Goal: Task Accomplishment & Management: Complete application form

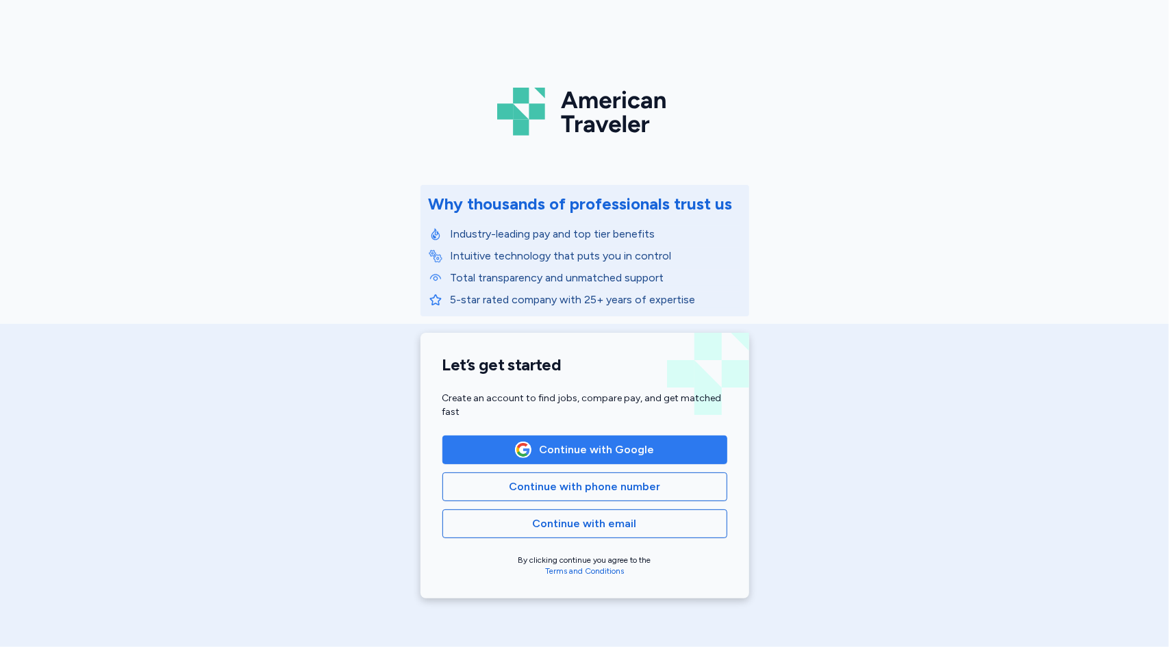
click at [618, 450] on span "Continue with Google" at bounding box center [597, 450] width 115 height 16
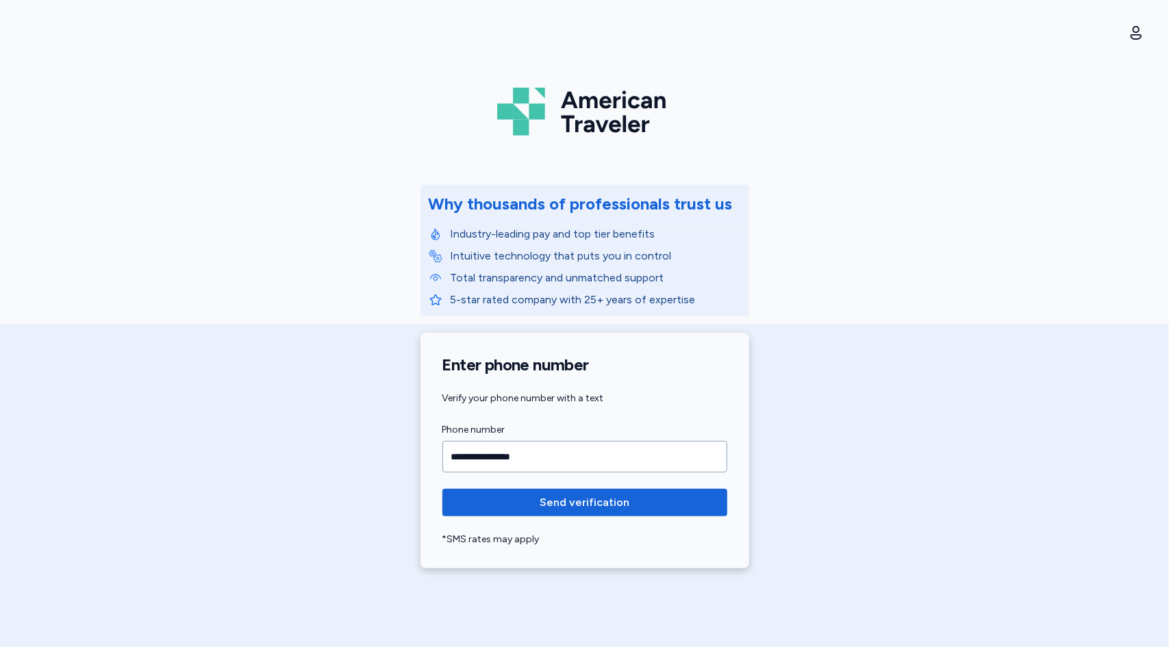
click at [442, 489] on button "Send verification" at bounding box center [584, 502] width 285 height 27
type input "**********"
click at [442, 489] on button "Send verification" at bounding box center [584, 502] width 285 height 27
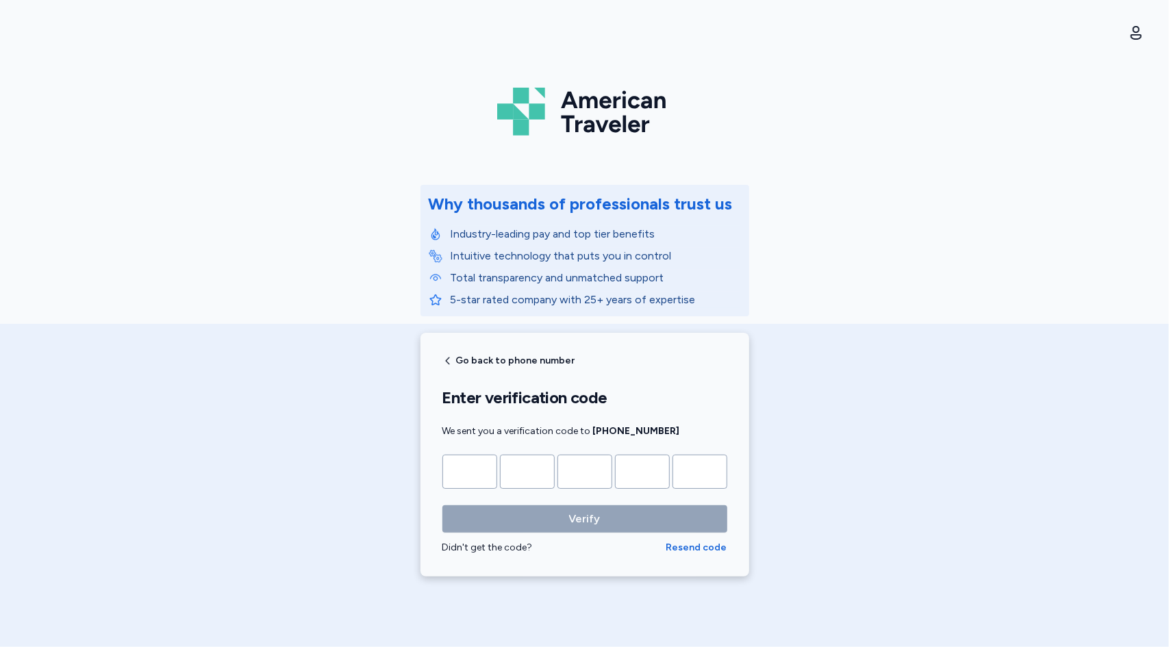
type input "*"
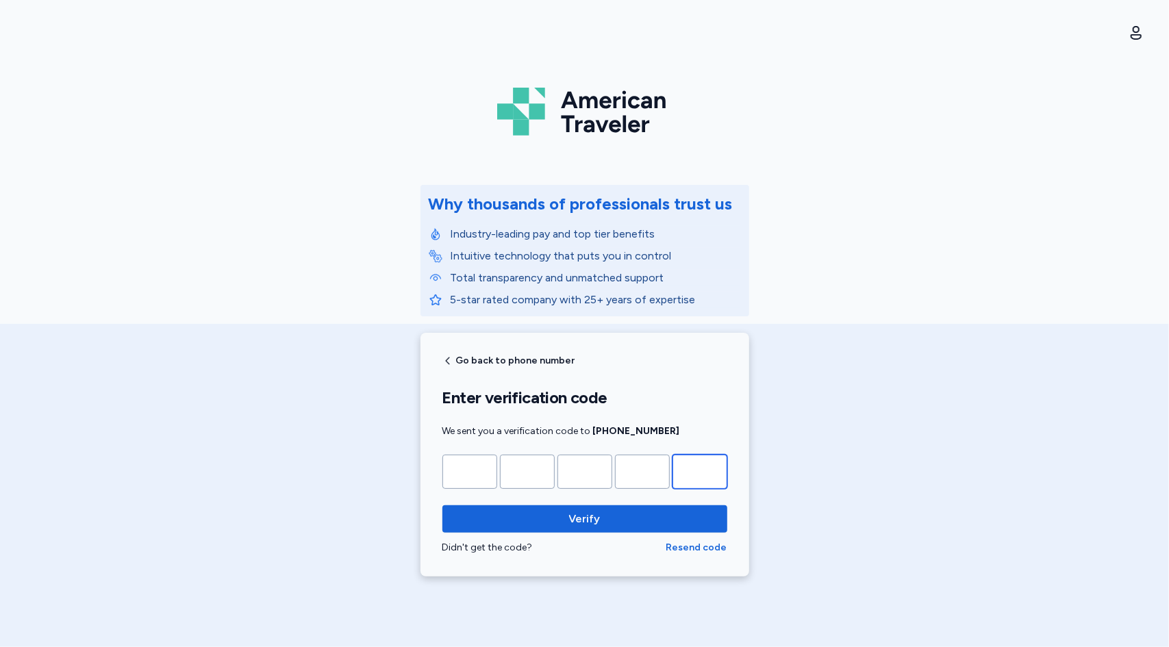
type input "*"
click at [442, 505] on button "Verify" at bounding box center [584, 518] width 285 height 27
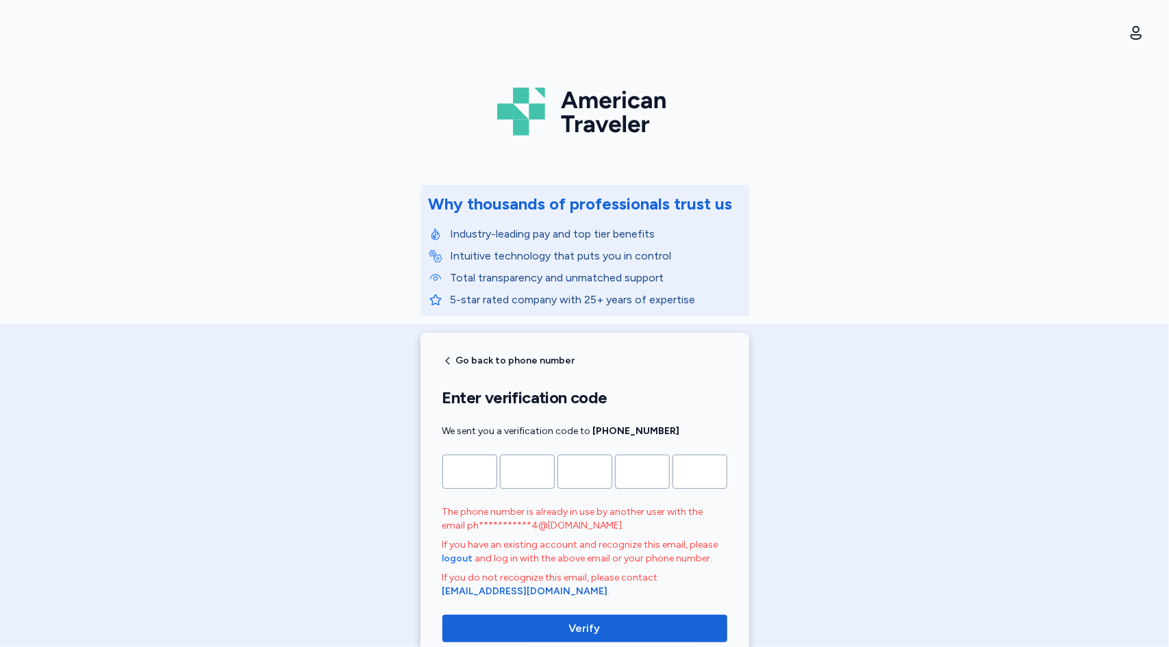
click at [451, 557] on span "logout" at bounding box center [457, 559] width 31 height 14
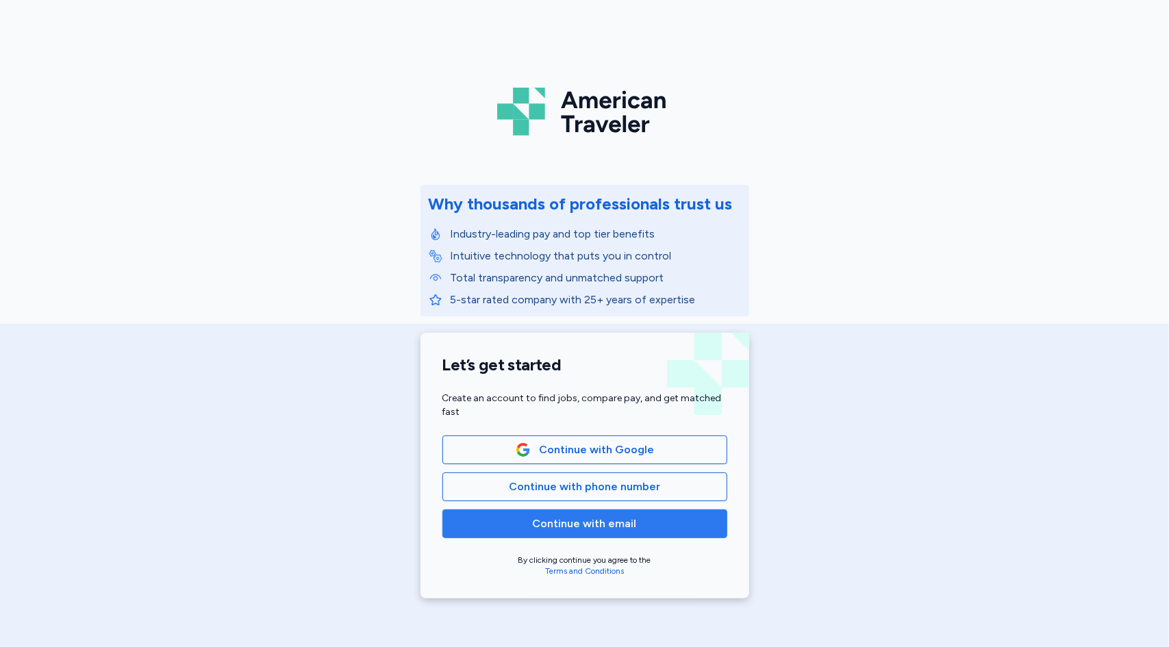
click at [609, 533] on button "Continue with email" at bounding box center [584, 524] width 285 height 29
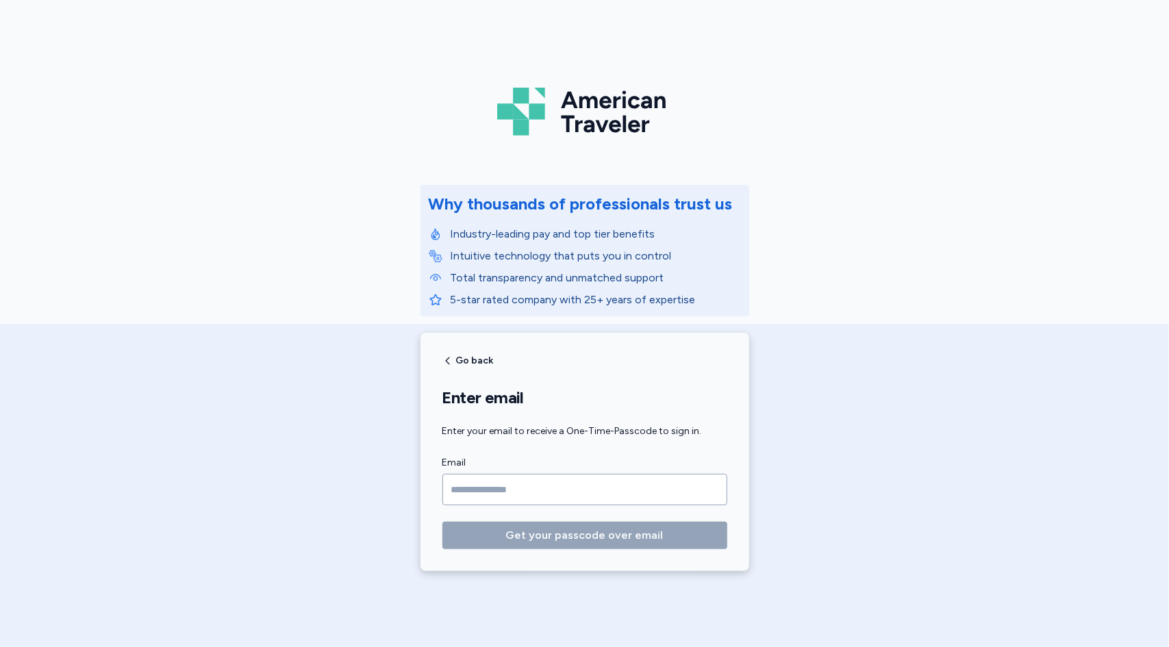
click at [585, 483] on input "Email" at bounding box center [584, 490] width 285 height 32
click at [585, 494] on input "Email" at bounding box center [584, 490] width 285 height 32
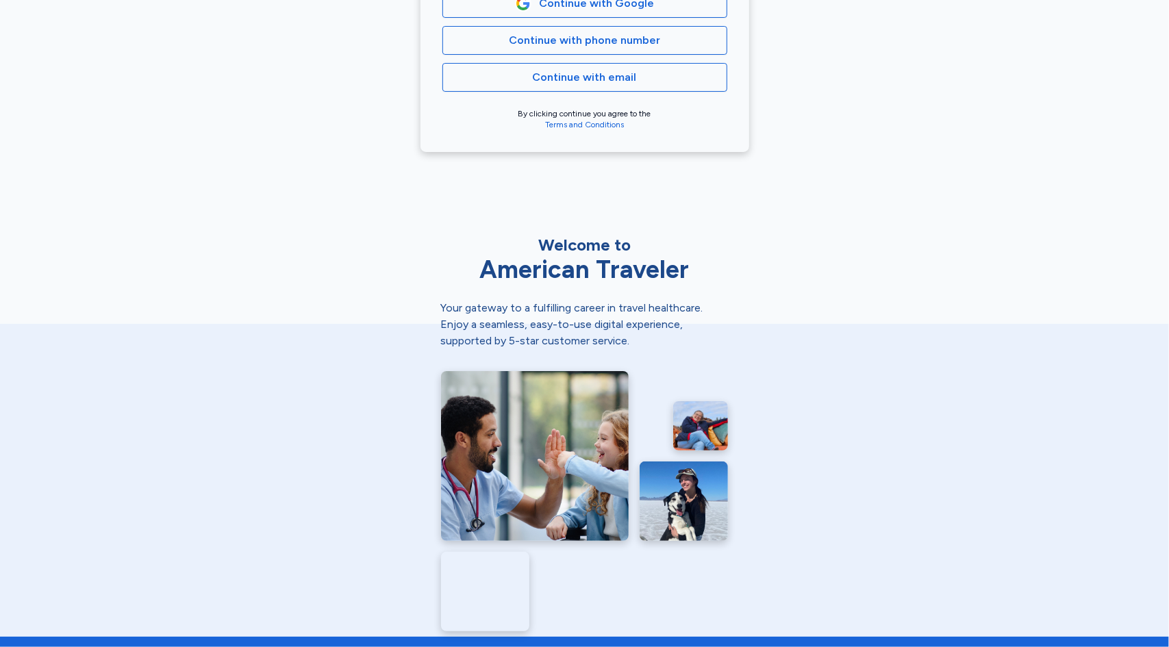
scroll to position [507, 0]
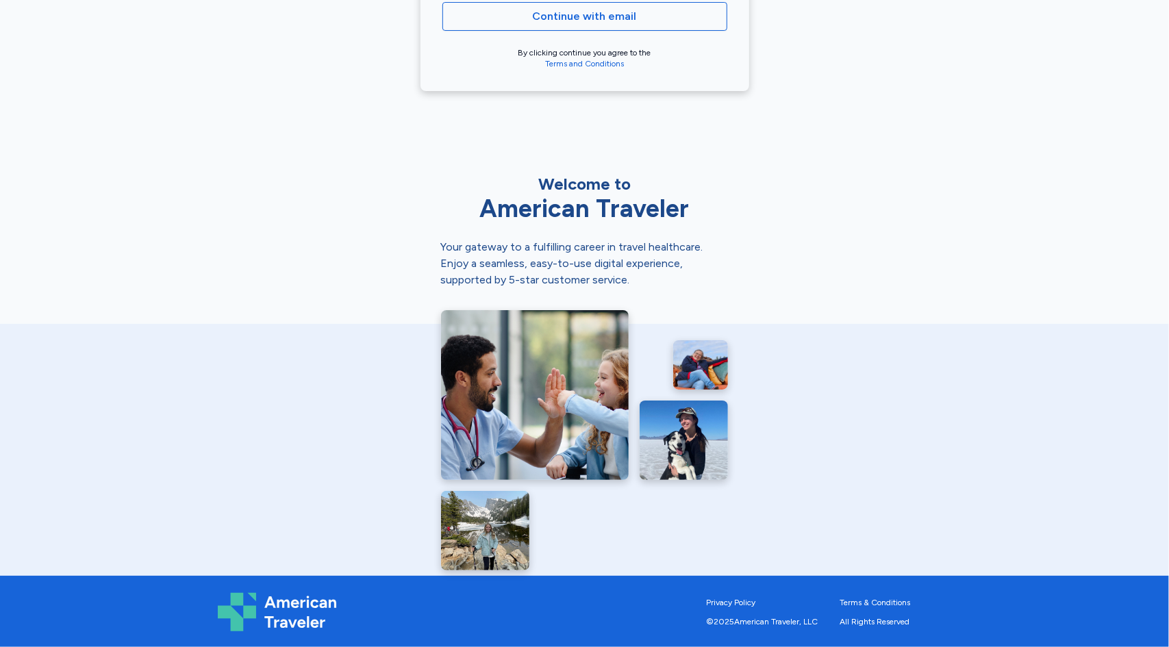
click at [252, 593] on img at bounding box center [279, 612] width 123 height 40
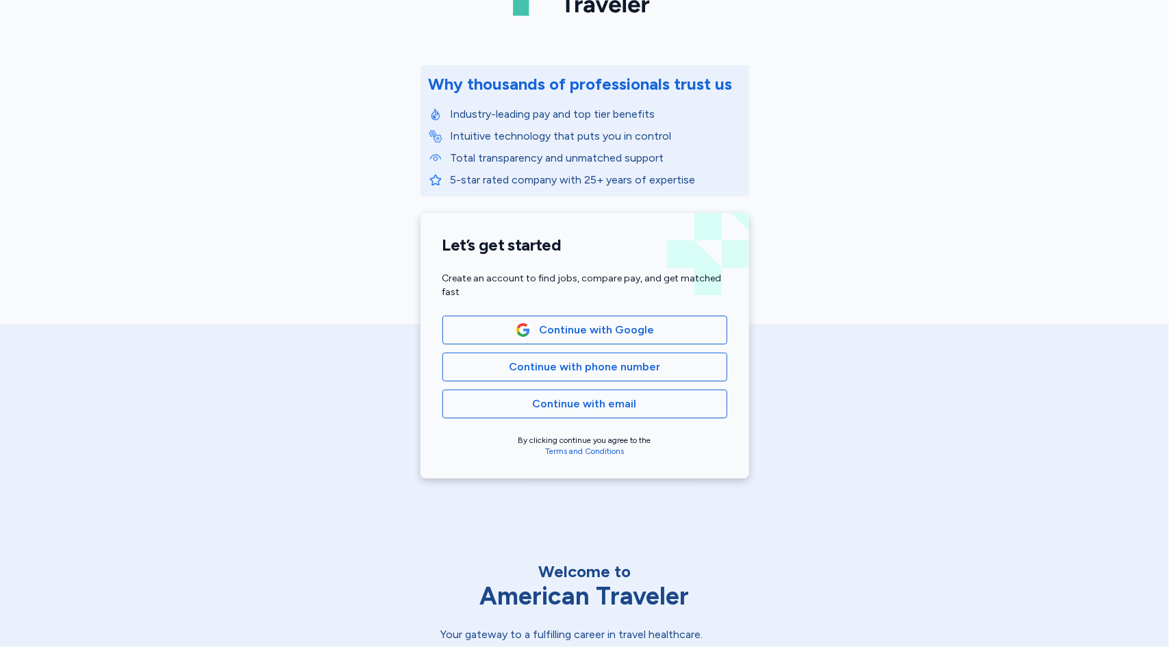
scroll to position [0, 0]
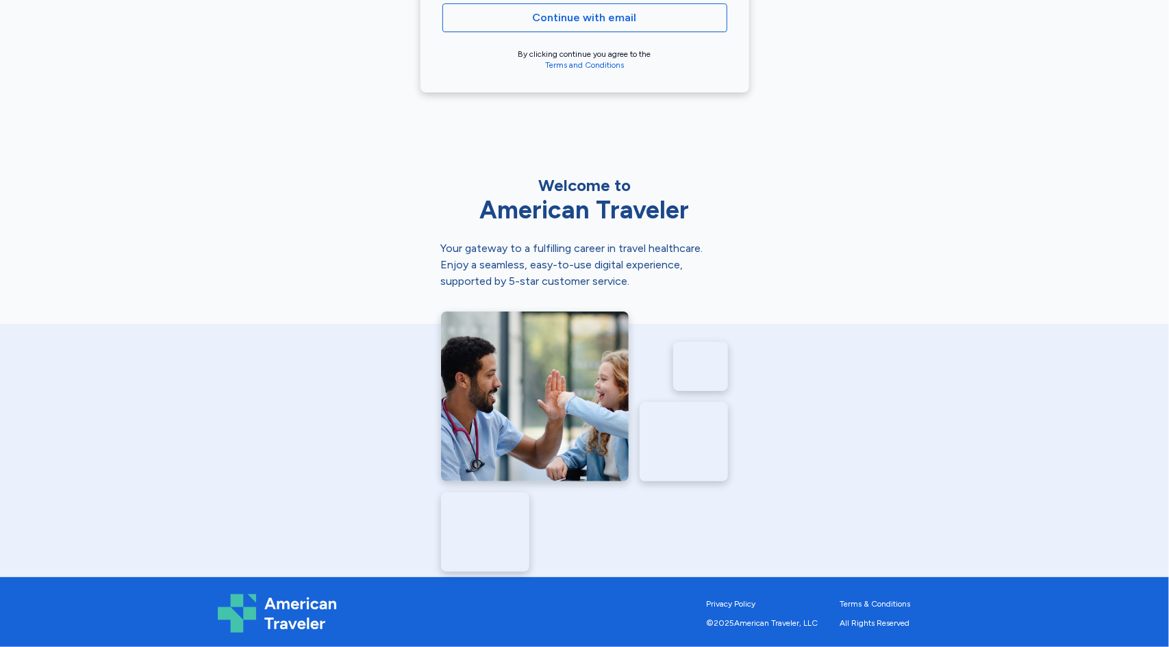
scroll to position [507, 0]
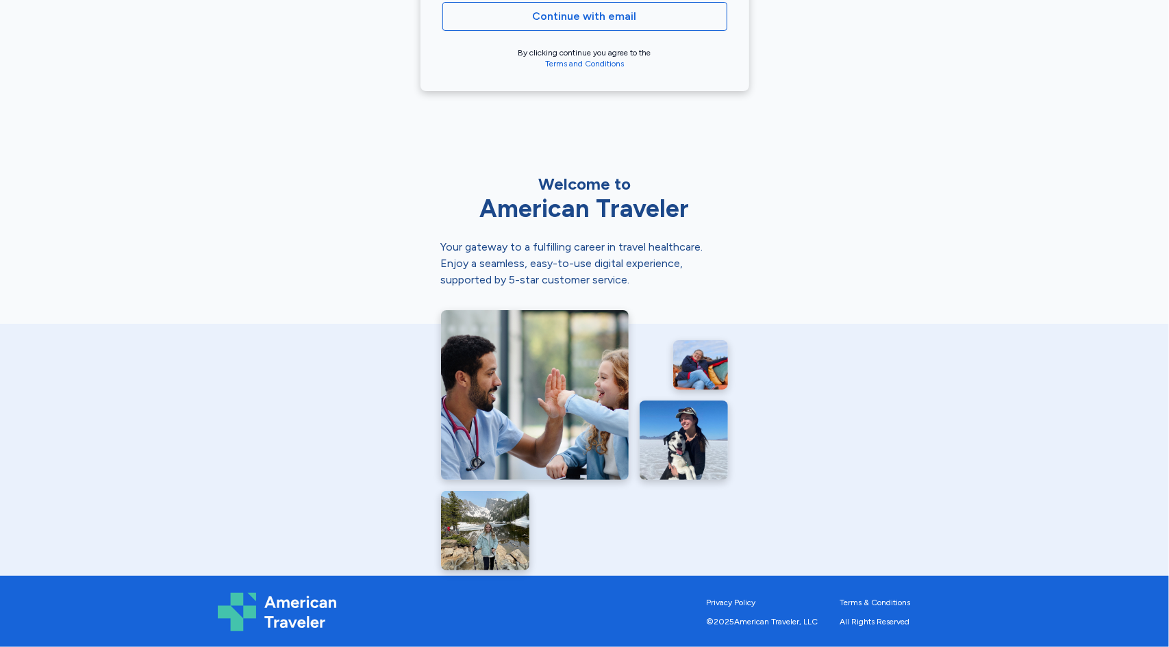
click at [545, 212] on div "American Traveler" at bounding box center [585, 208] width 288 height 27
click at [533, 360] on img at bounding box center [535, 395] width 188 height 170
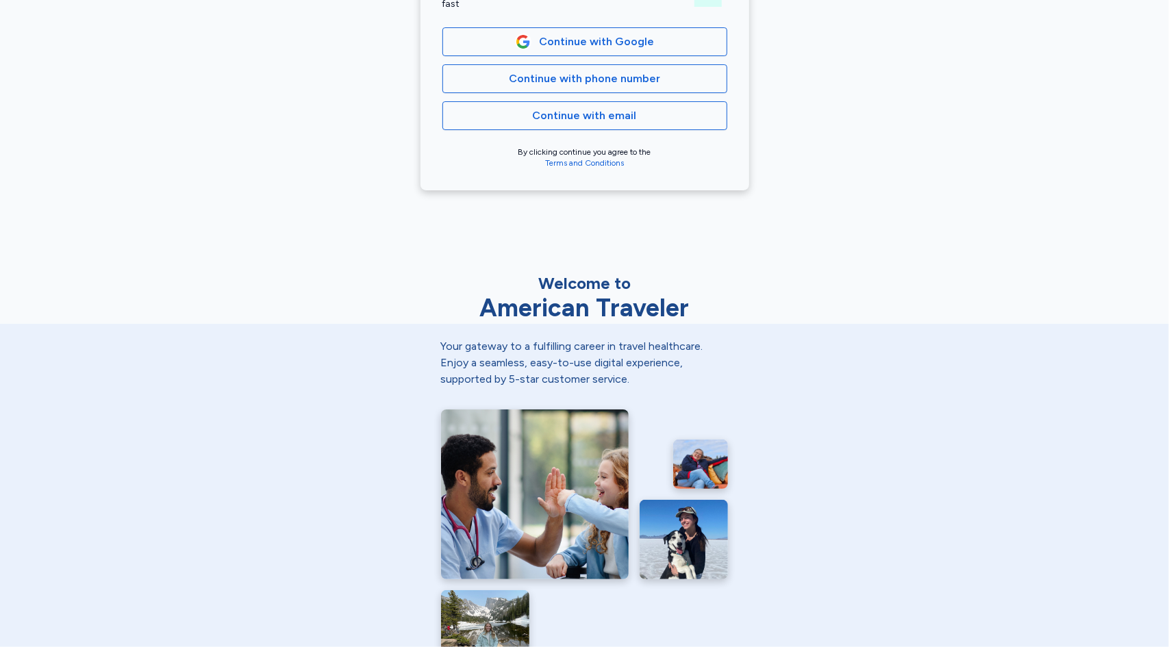
scroll to position [165, 0]
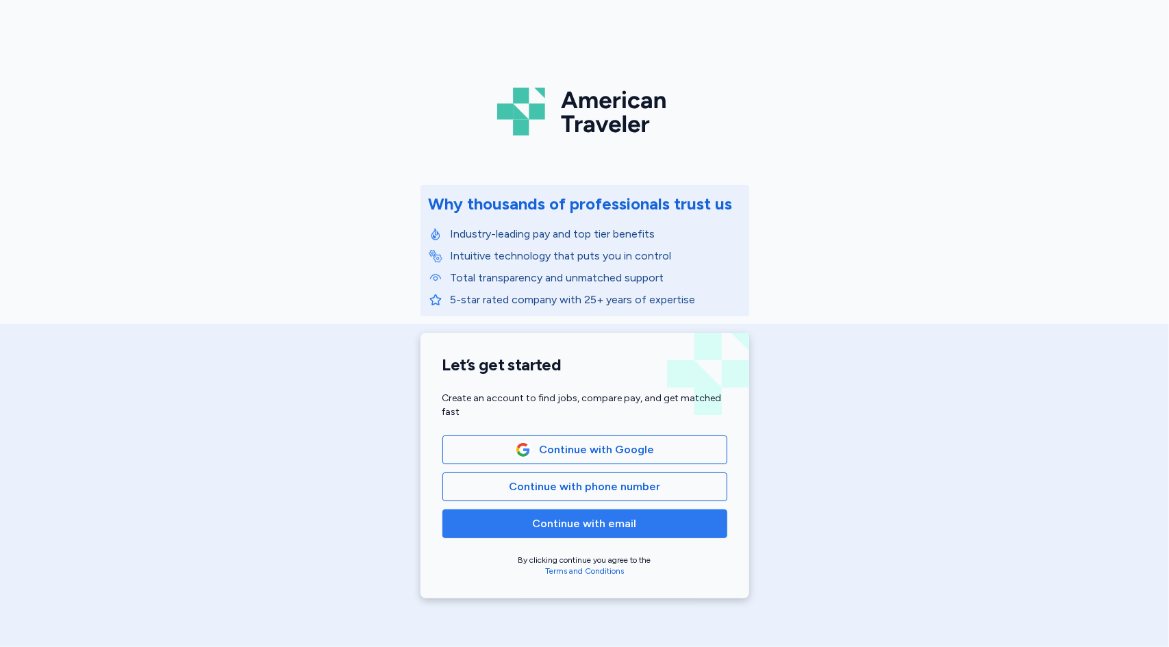
click at [629, 530] on span "Continue with email" at bounding box center [585, 524] width 104 height 16
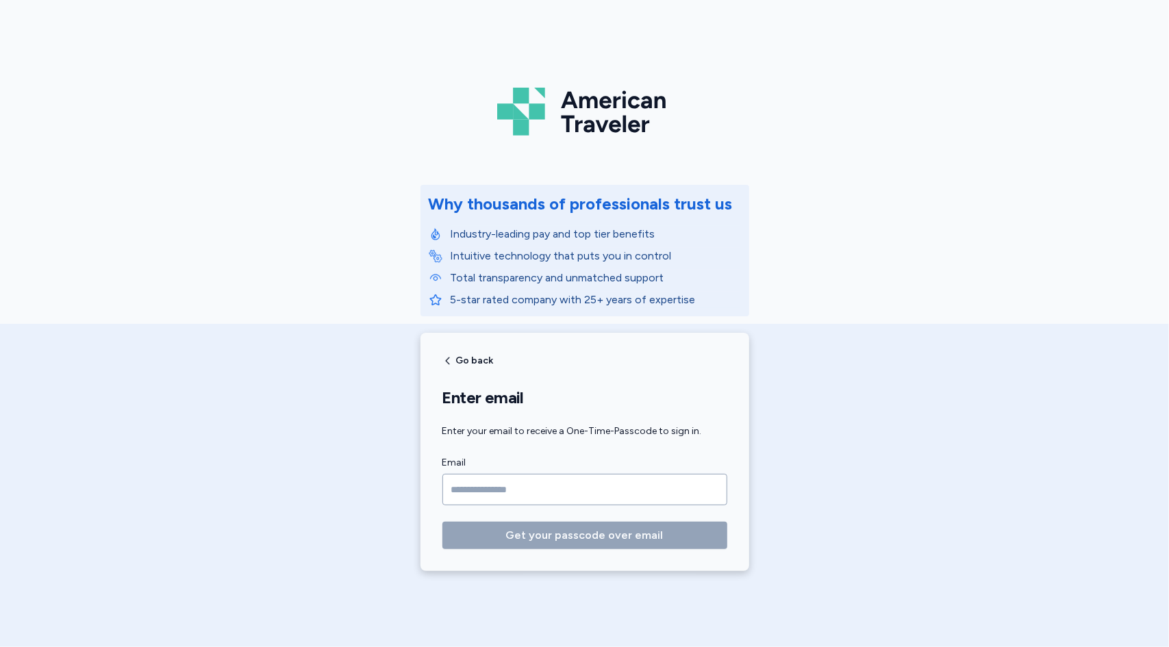
click at [624, 506] on form "Email Get your passcode over email" at bounding box center [584, 502] width 285 height 95
click at [627, 491] on input "Email" at bounding box center [584, 490] width 285 height 32
click at [627, 490] on input "Email" at bounding box center [584, 490] width 285 height 32
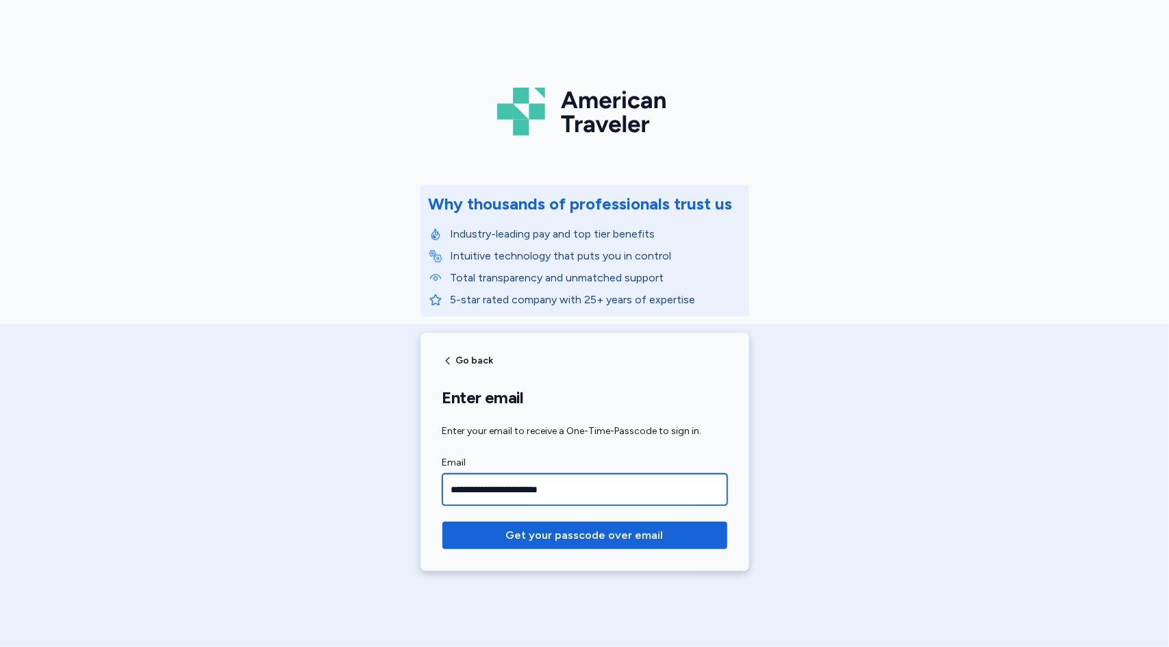
type input "**********"
click at [442, 522] on button "Get your passcode over email" at bounding box center [584, 535] width 285 height 27
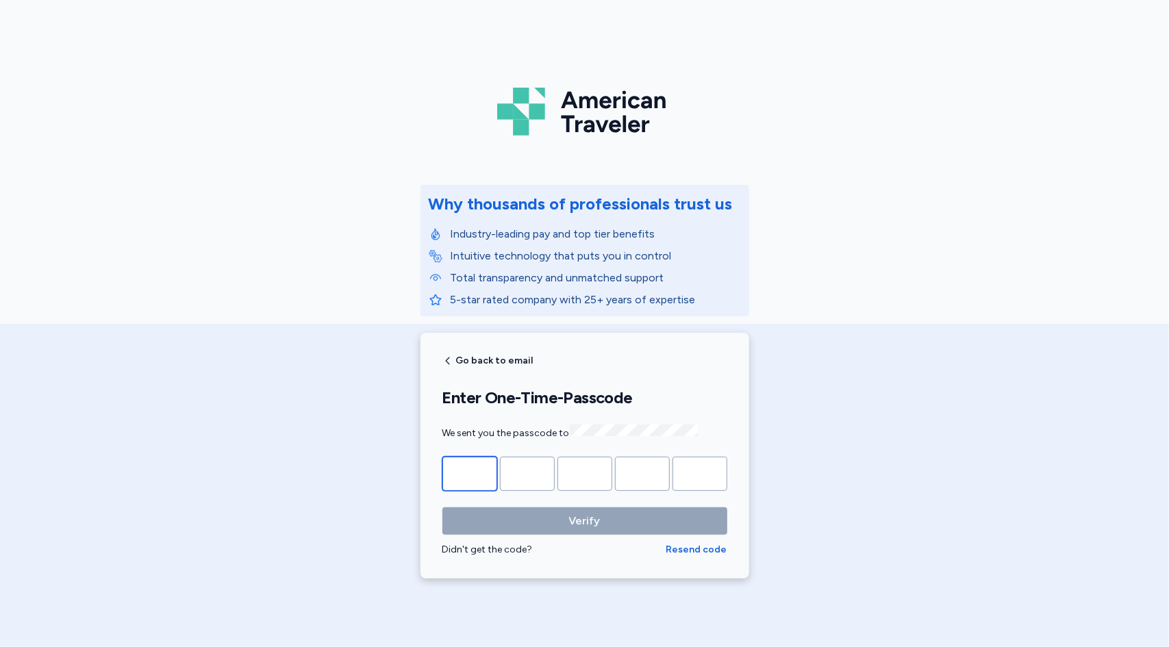
type input "*"
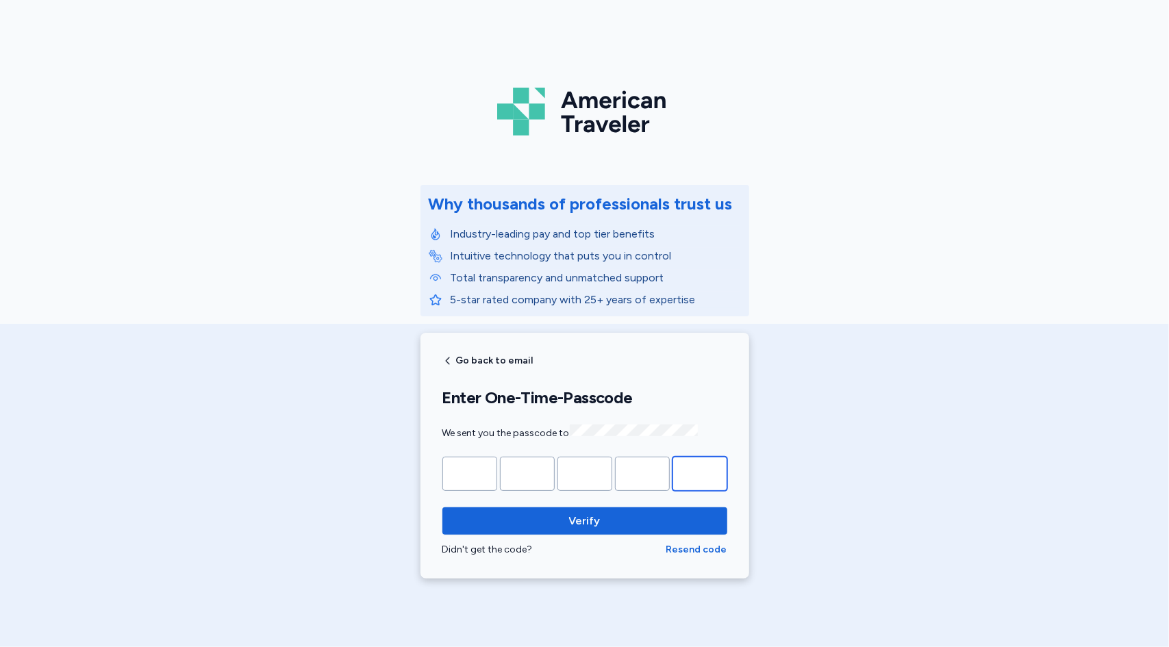
type input "*"
click at [442, 507] on button "Verify" at bounding box center [584, 520] width 285 height 27
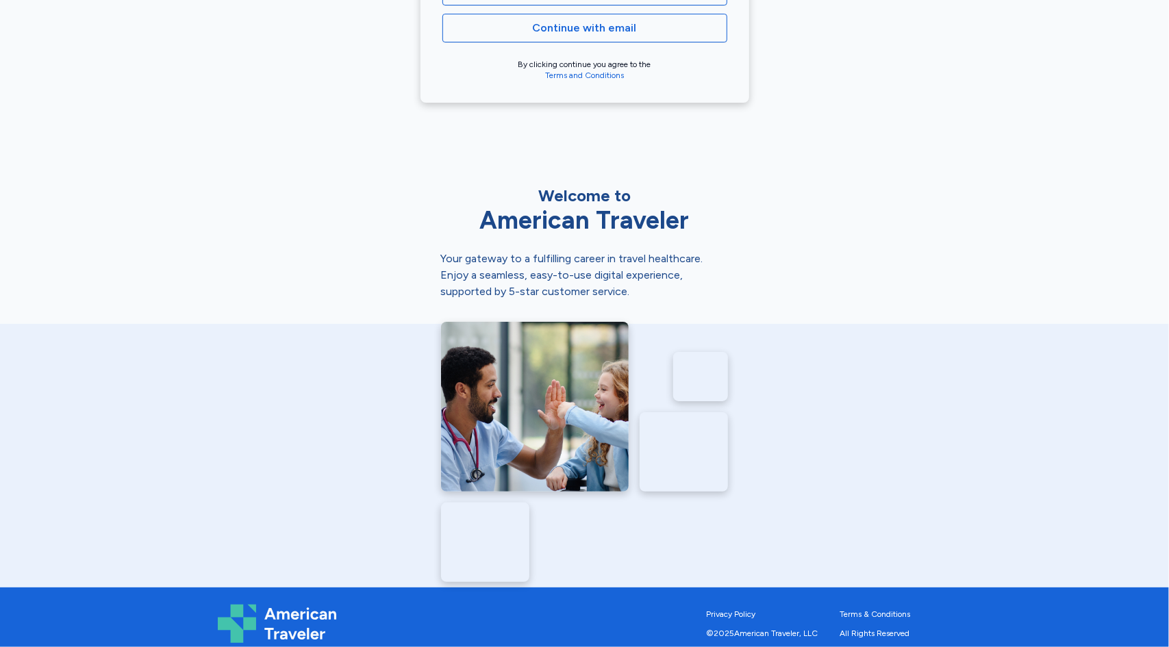
scroll to position [507, 0]
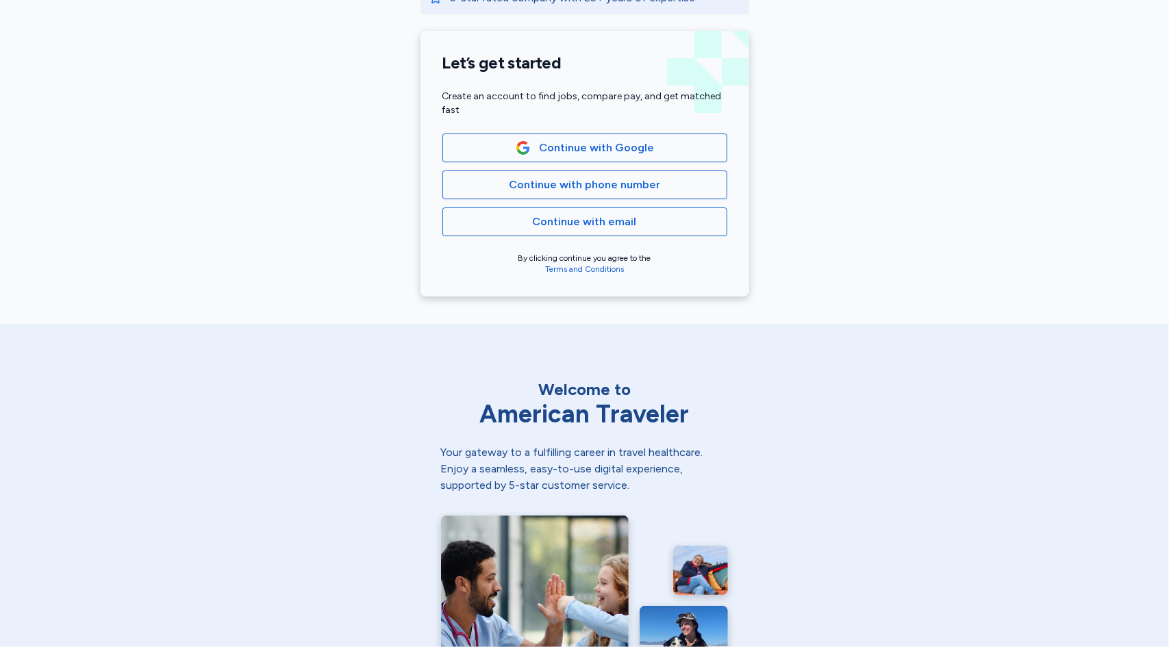
click at [557, 518] on img at bounding box center [535, 601] width 188 height 170
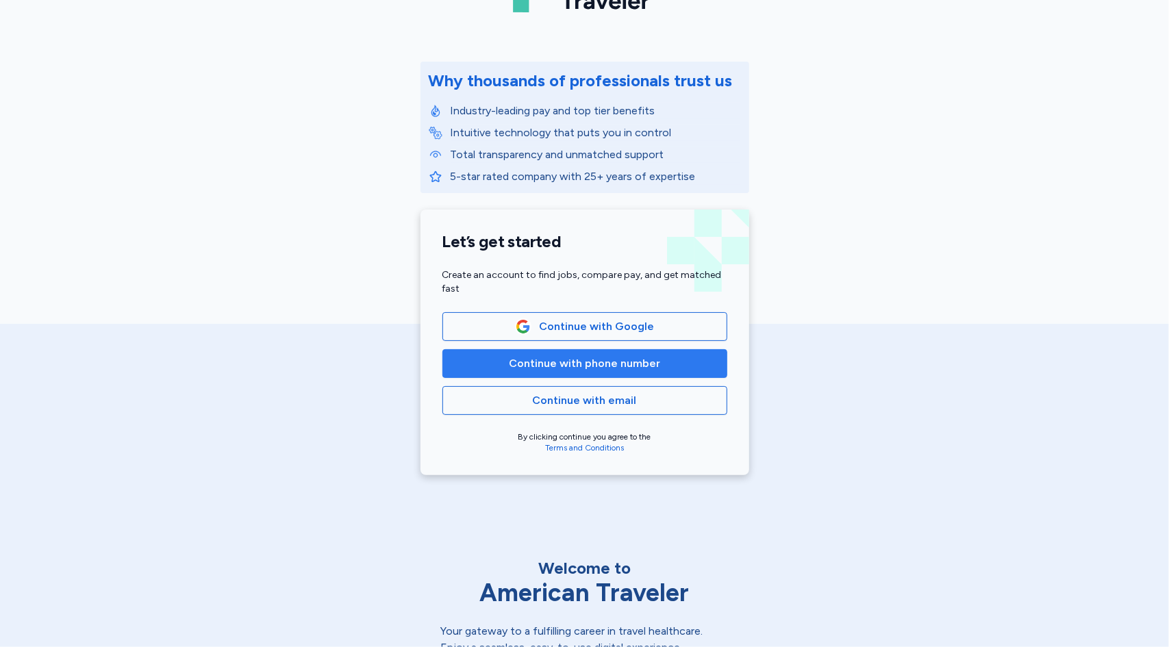
scroll to position [97, 0]
